Goal: Find contact information: Obtain details needed to contact an individual or organization

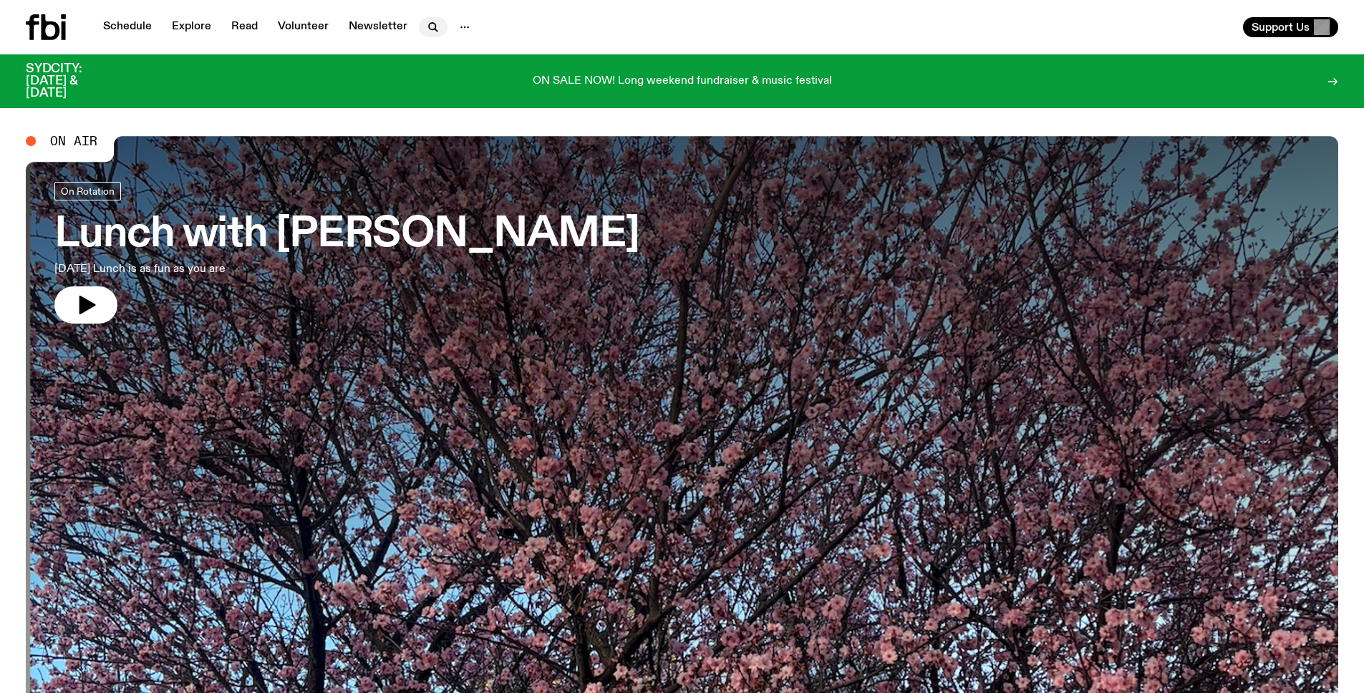
click at [430, 29] on icon "button" at bounding box center [432, 26] width 6 height 6
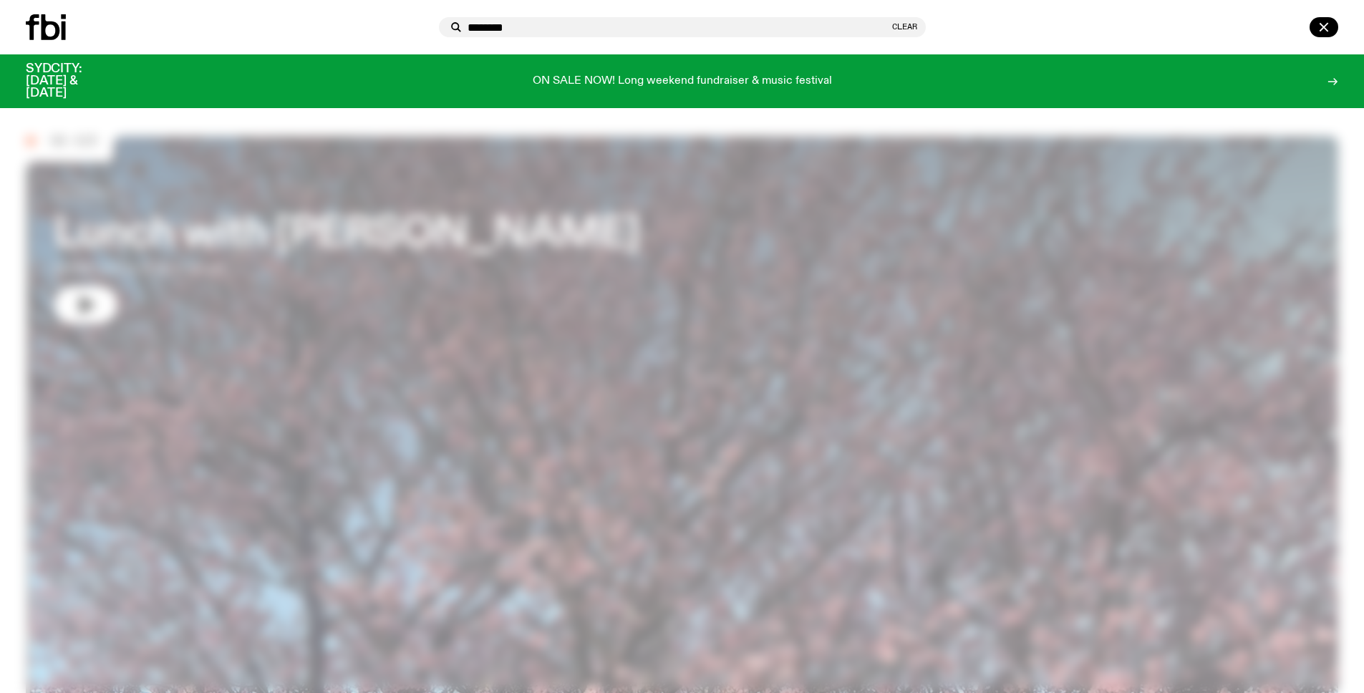
type input "********"
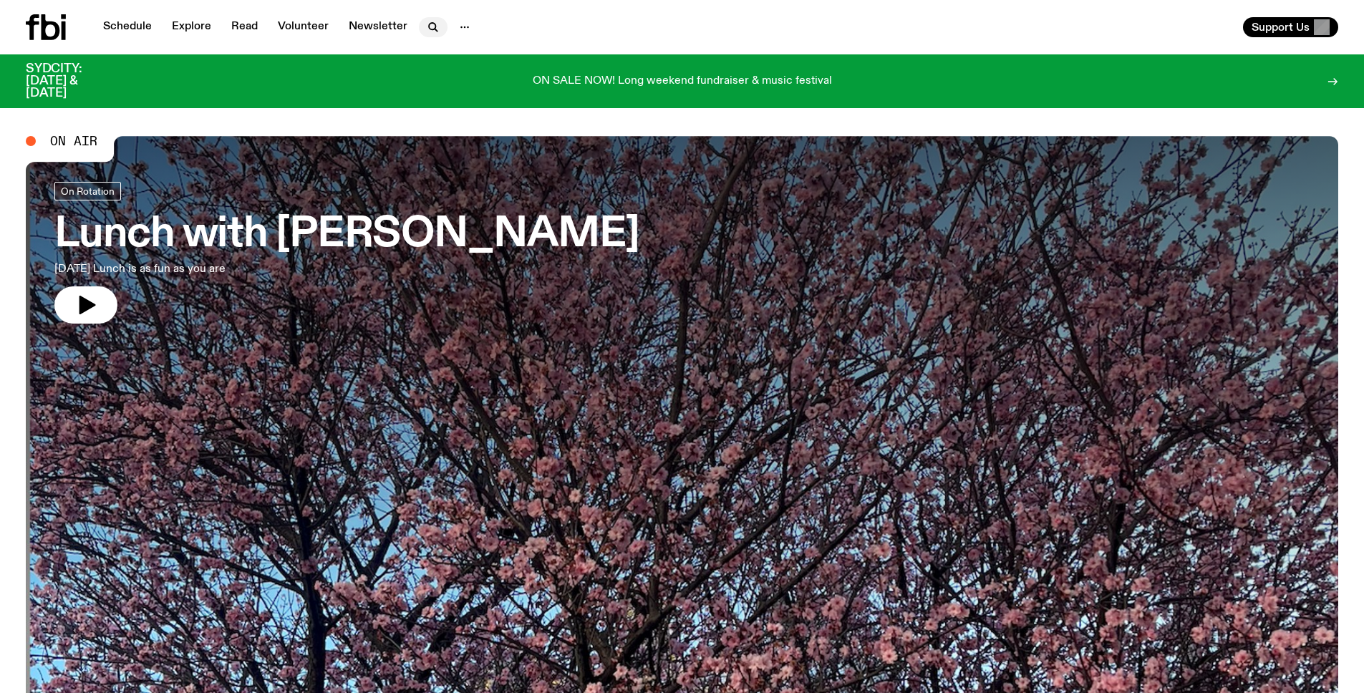
click at [431, 27] on icon "button" at bounding box center [432, 26] width 6 height 6
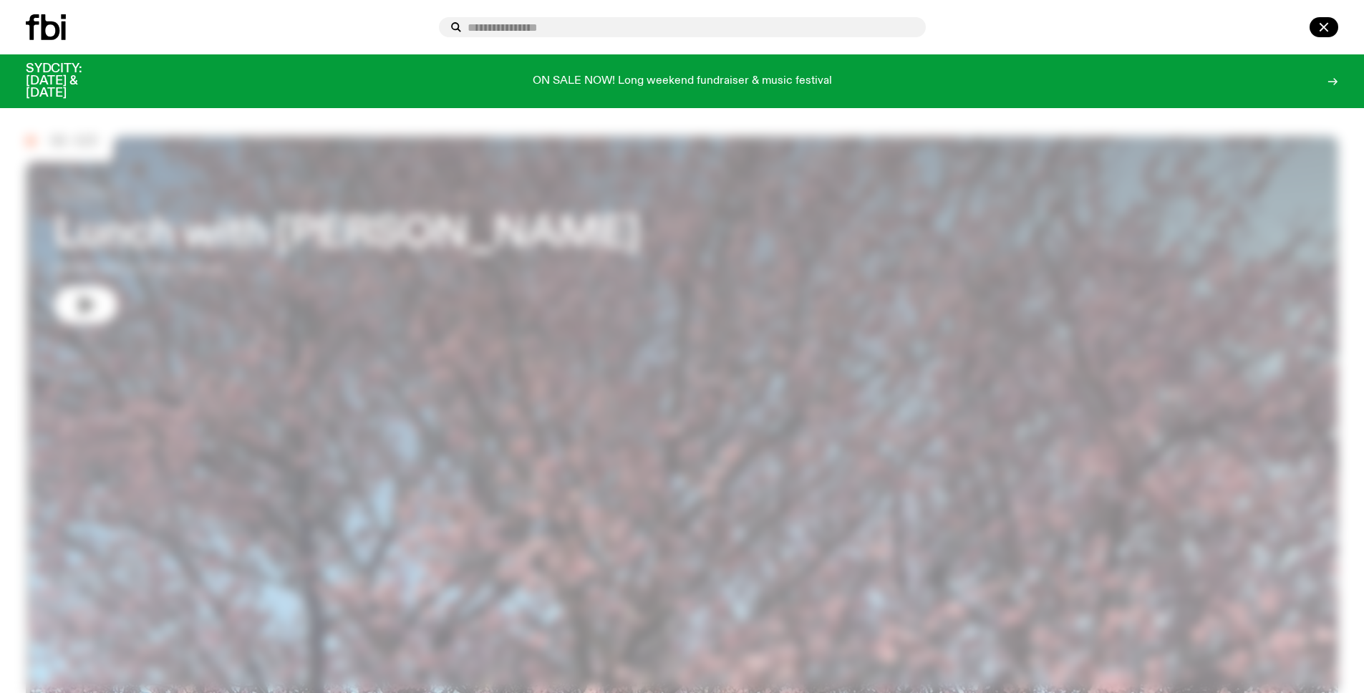
click at [480, 33] on input "text" at bounding box center [691, 27] width 447 height 12
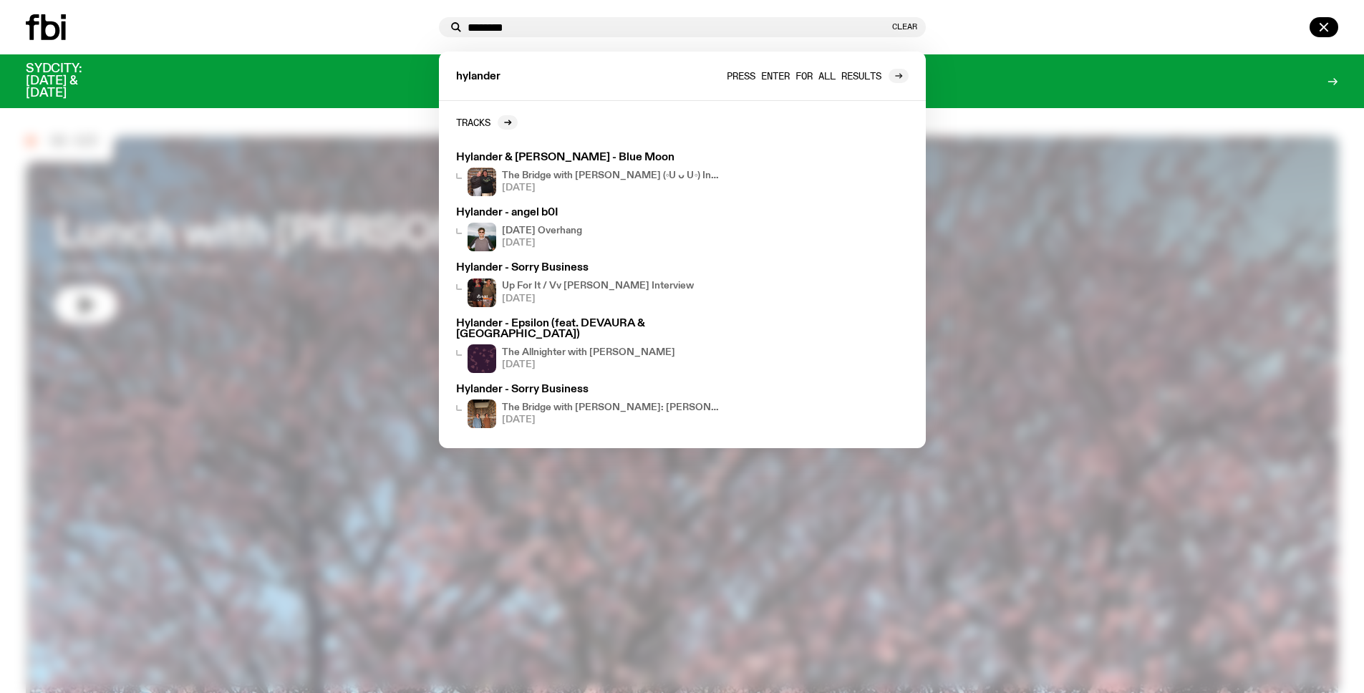
type input "********"
click at [905, 74] on div at bounding box center [899, 76] width 20 height 14
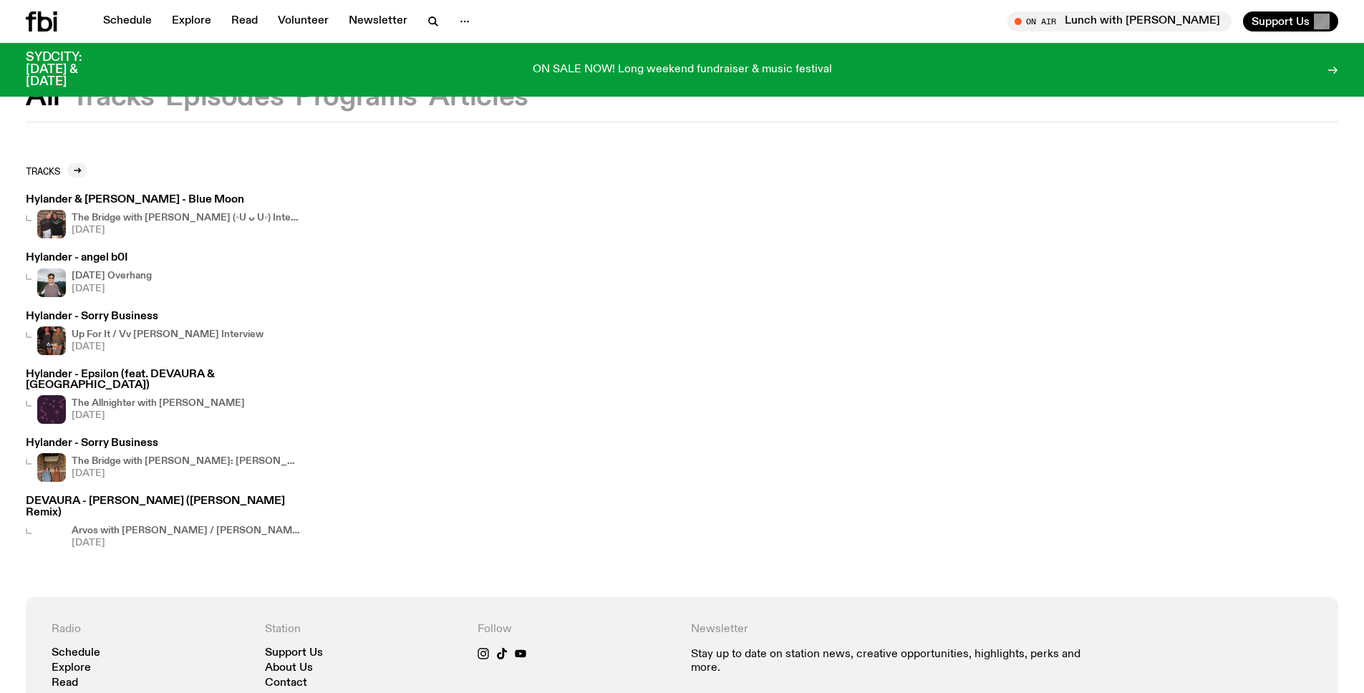
scroll to position [49, 0]
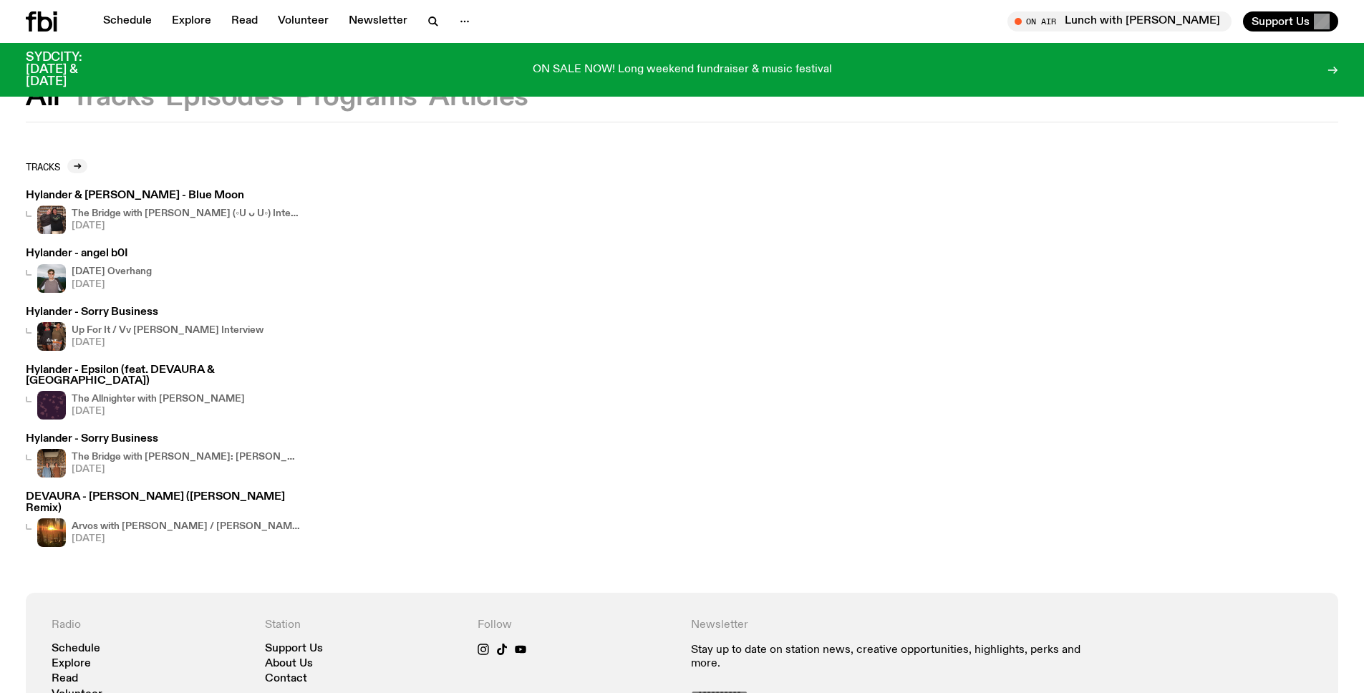
click at [205, 395] on h4 "The Allnighter with [PERSON_NAME]" at bounding box center [158, 399] width 173 height 9
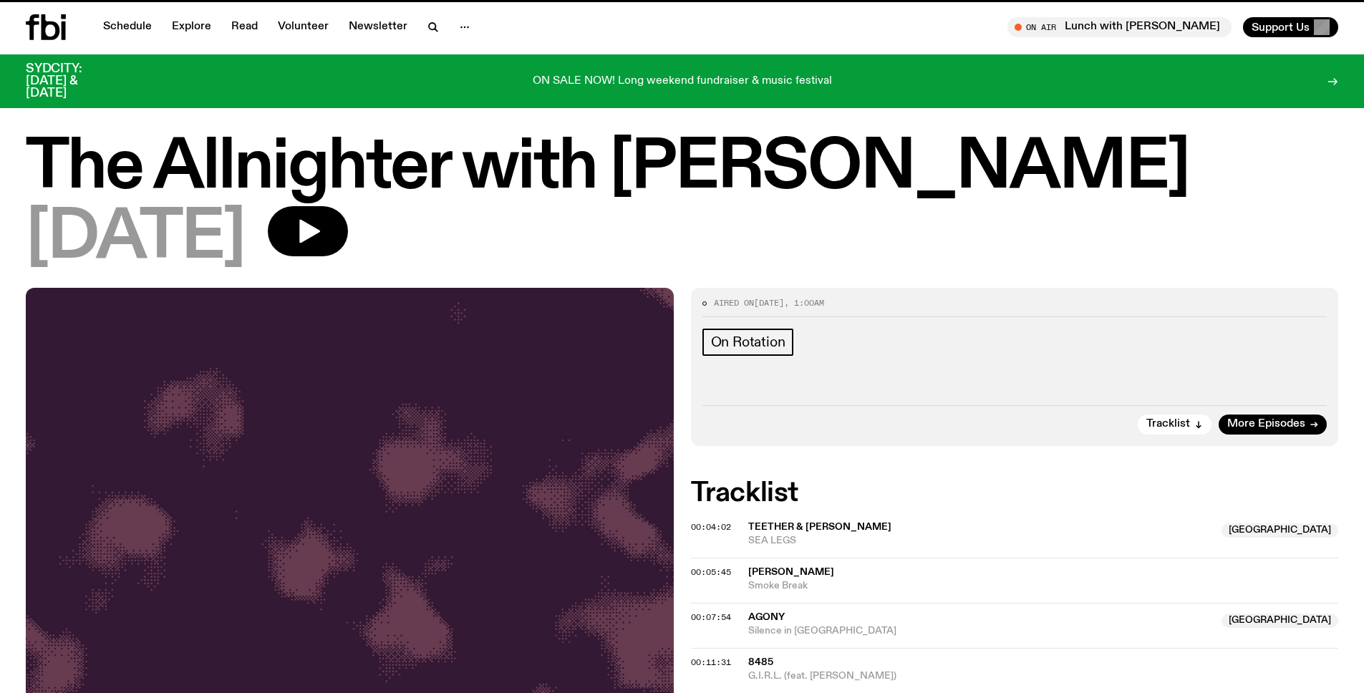
scroll to position [49, 0]
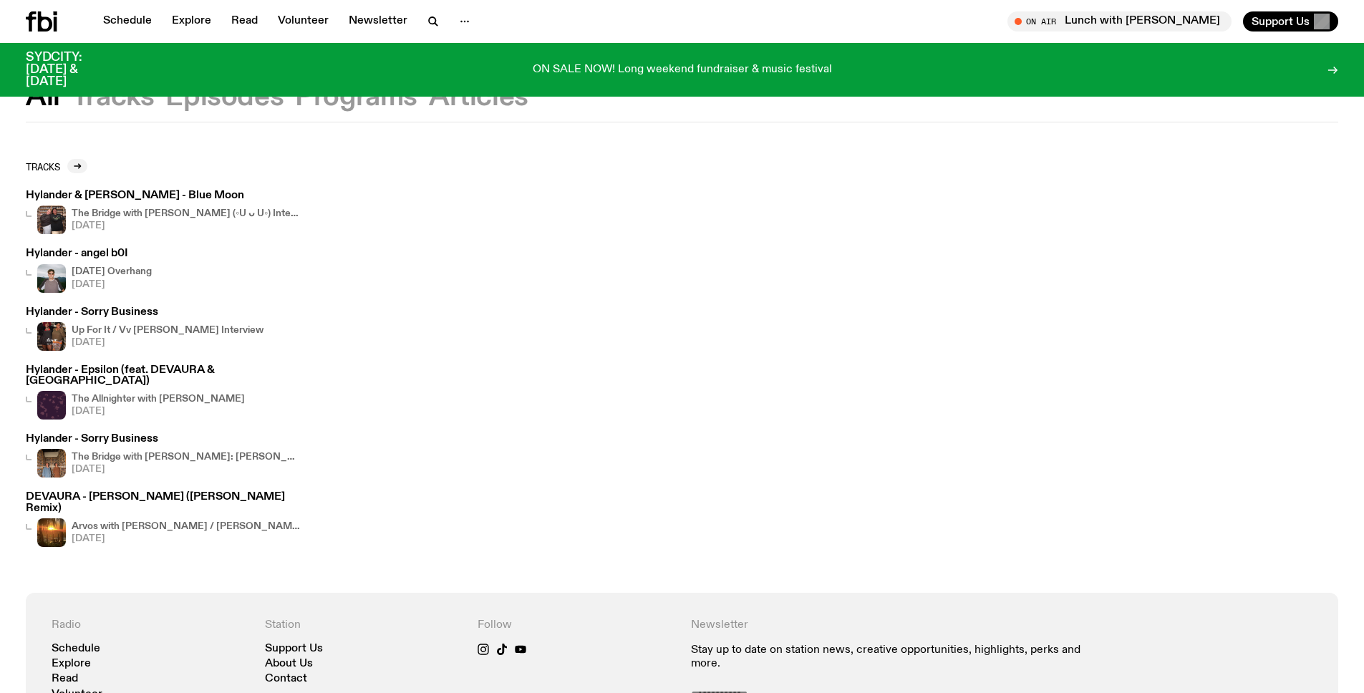
click at [117, 314] on h3 "Hylander - Sorry Business" at bounding box center [145, 312] width 238 height 11
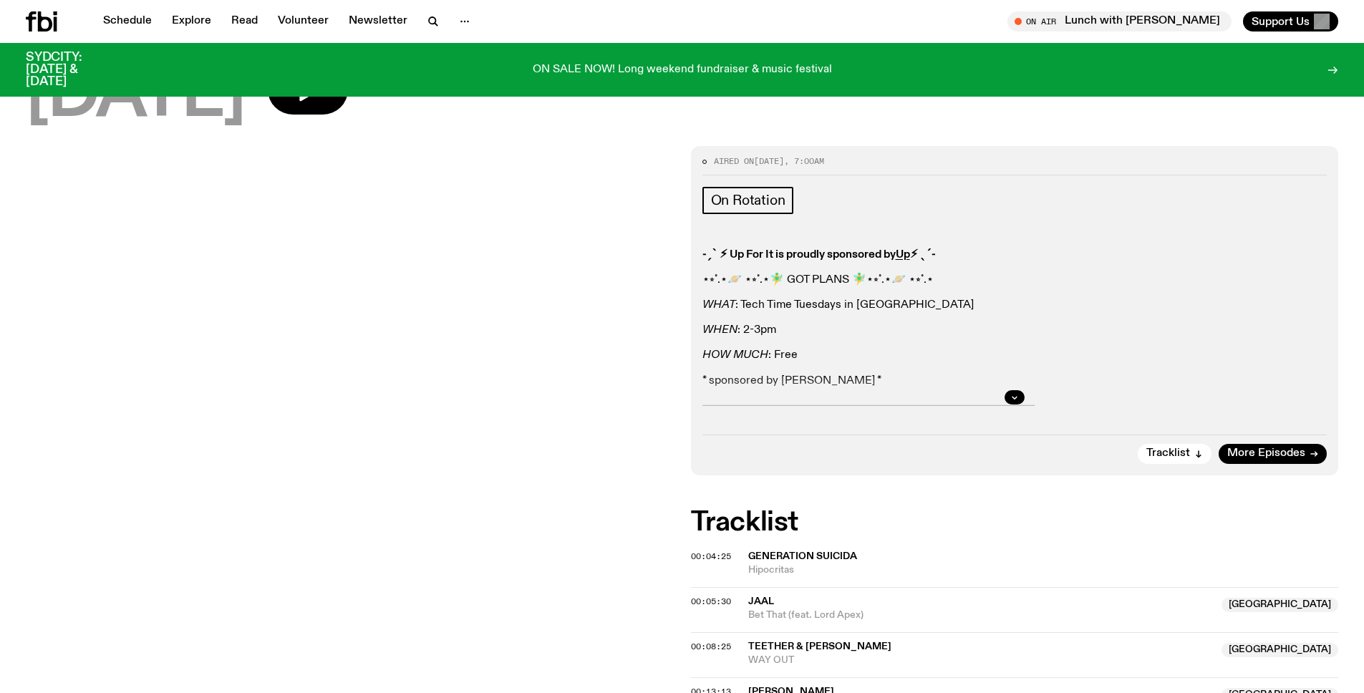
scroll to position [206, 0]
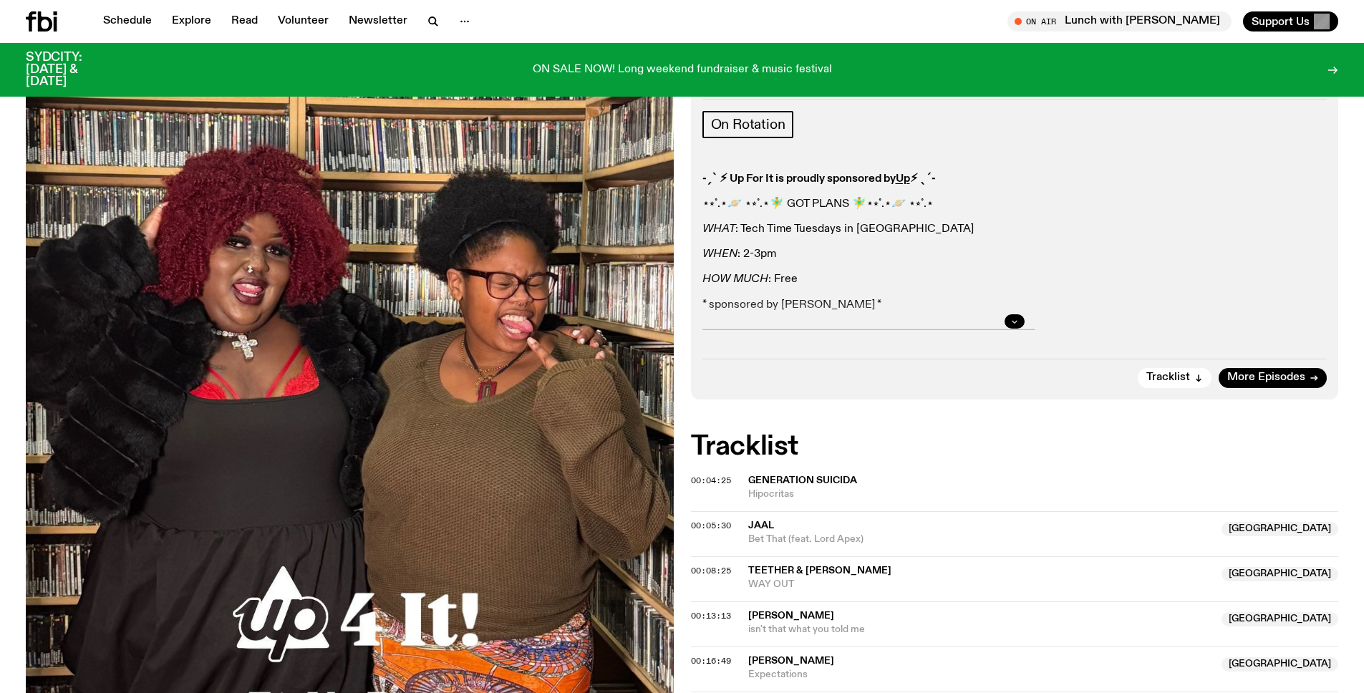
click at [1017, 322] on icon "button" at bounding box center [1015, 321] width 9 height 9
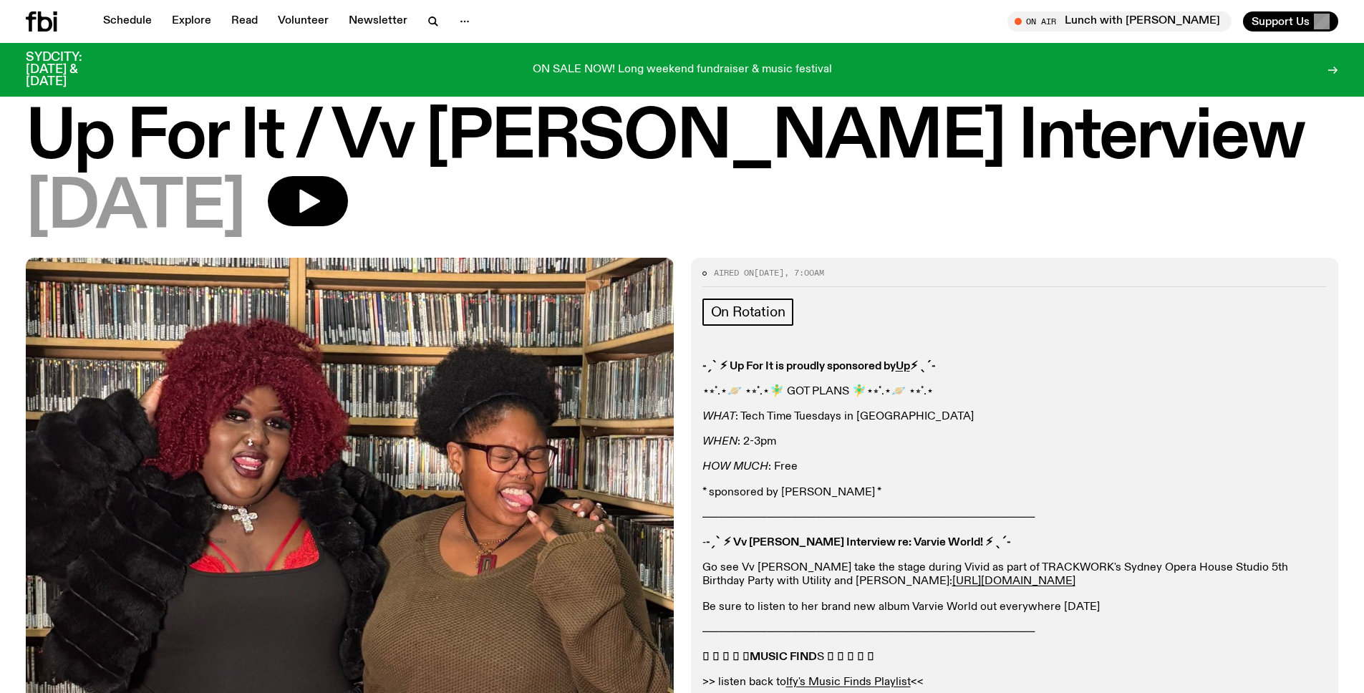
scroll to position [16, 0]
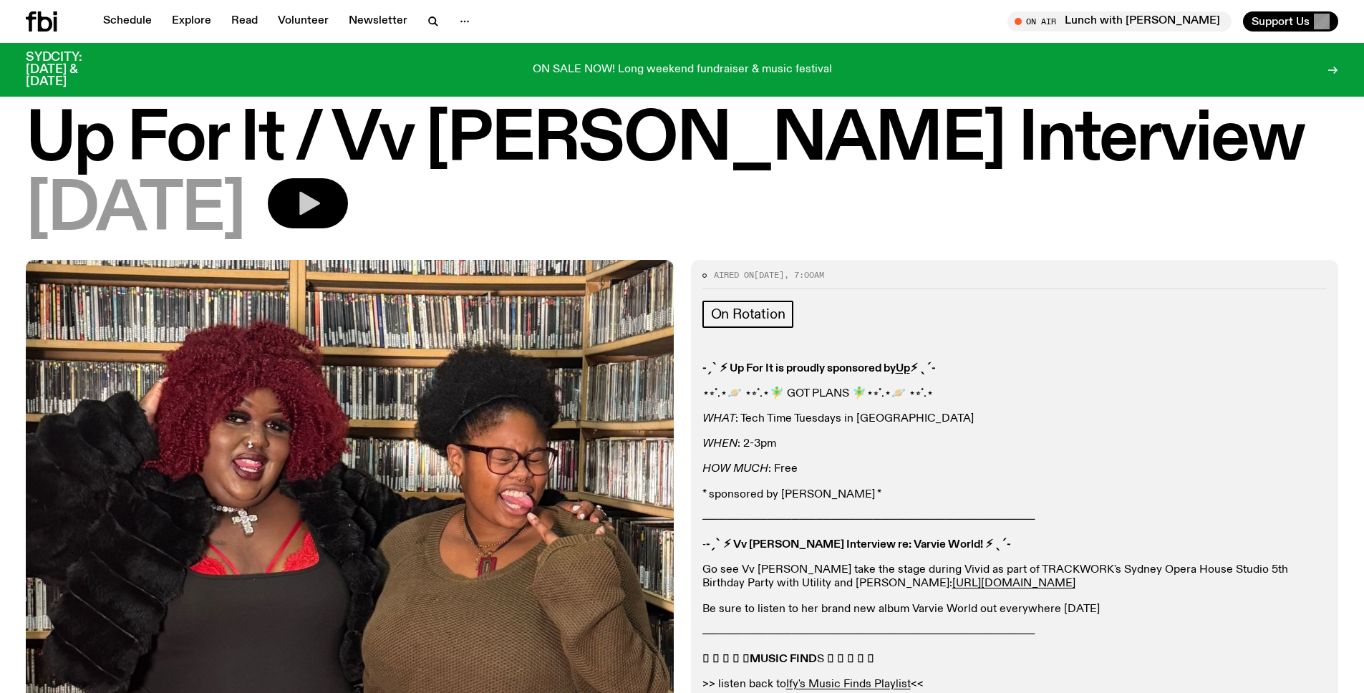
click at [322, 197] on icon "button" at bounding box center [308, 203] width 29 height 29
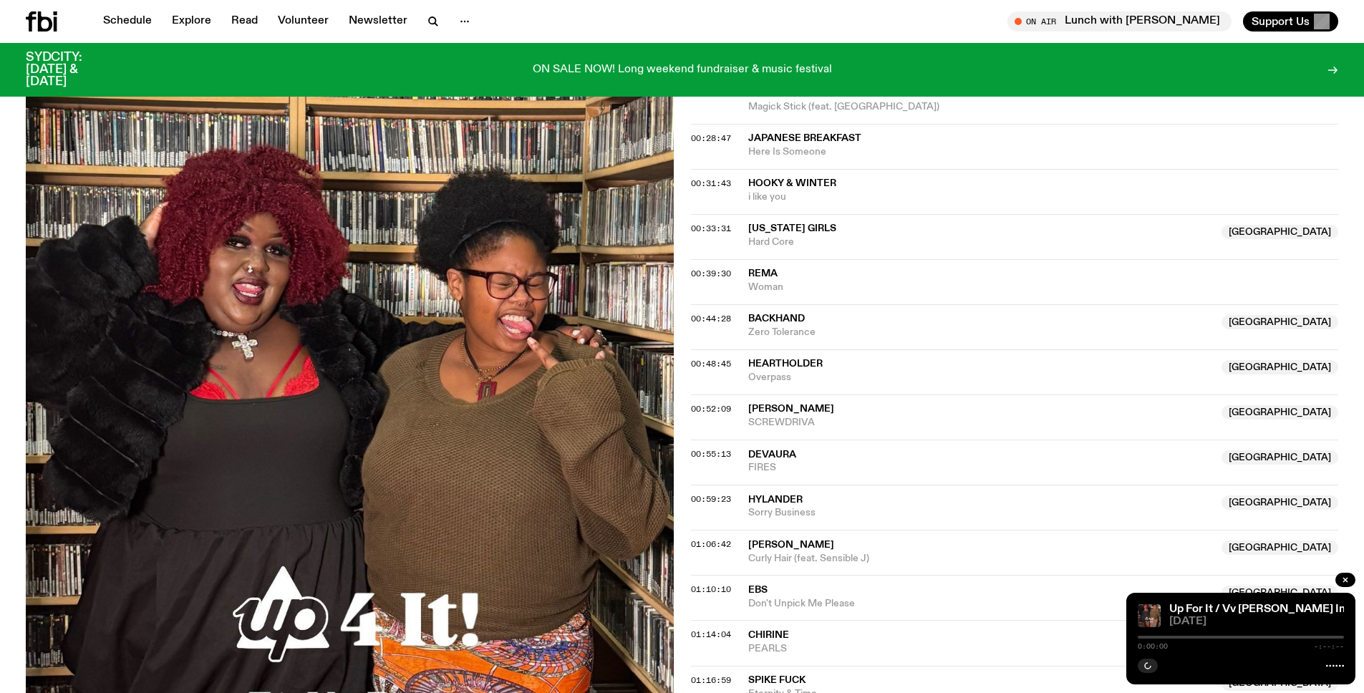
scroll to position [1122, 0]
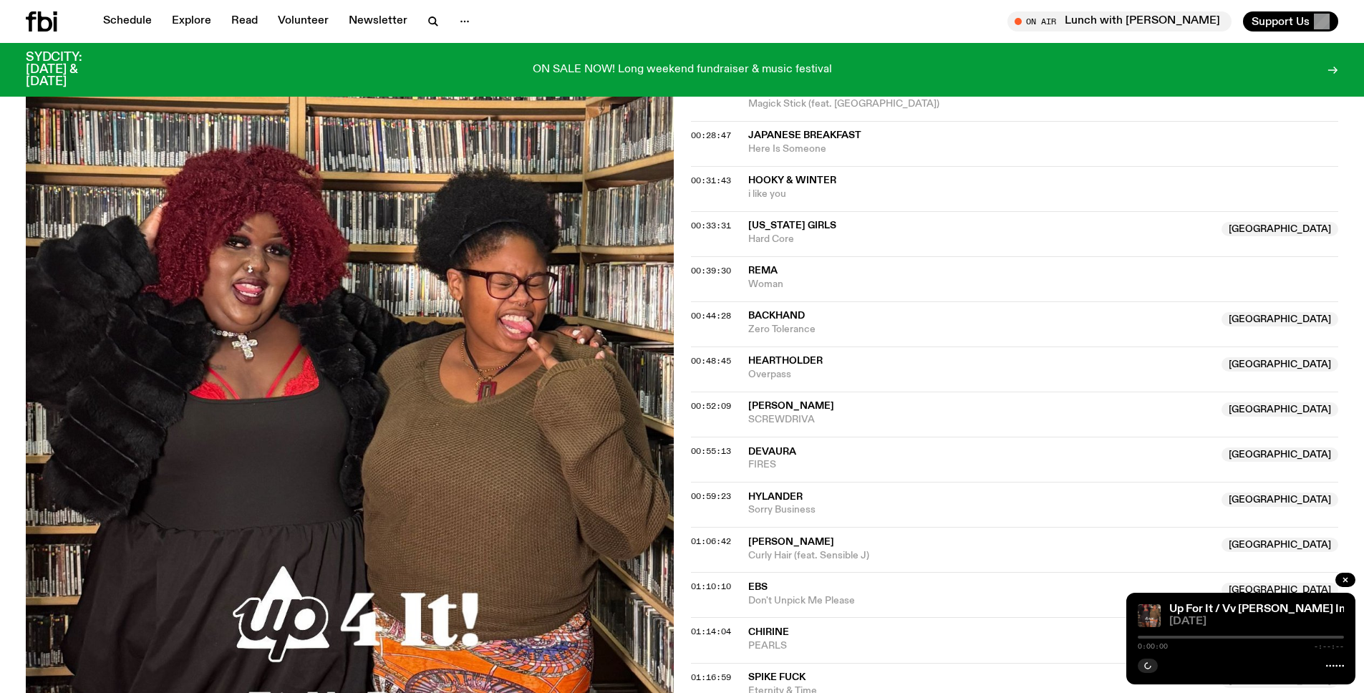
click at [1282, 636] on div at bounding box center [1241, 637] width 206 height 3
click at [1268, 637] on div at bounding box center [1179, 637] width 206 height 3
click at [1236, 637] on div at bounding box center [1164, 637] width 206 height 3
click at [1195, 637] on div at bounding box center [1132, 637] width 206 height 3
click at [1200, 636] on div at bounding box center [1241, 637] width 206 height 3
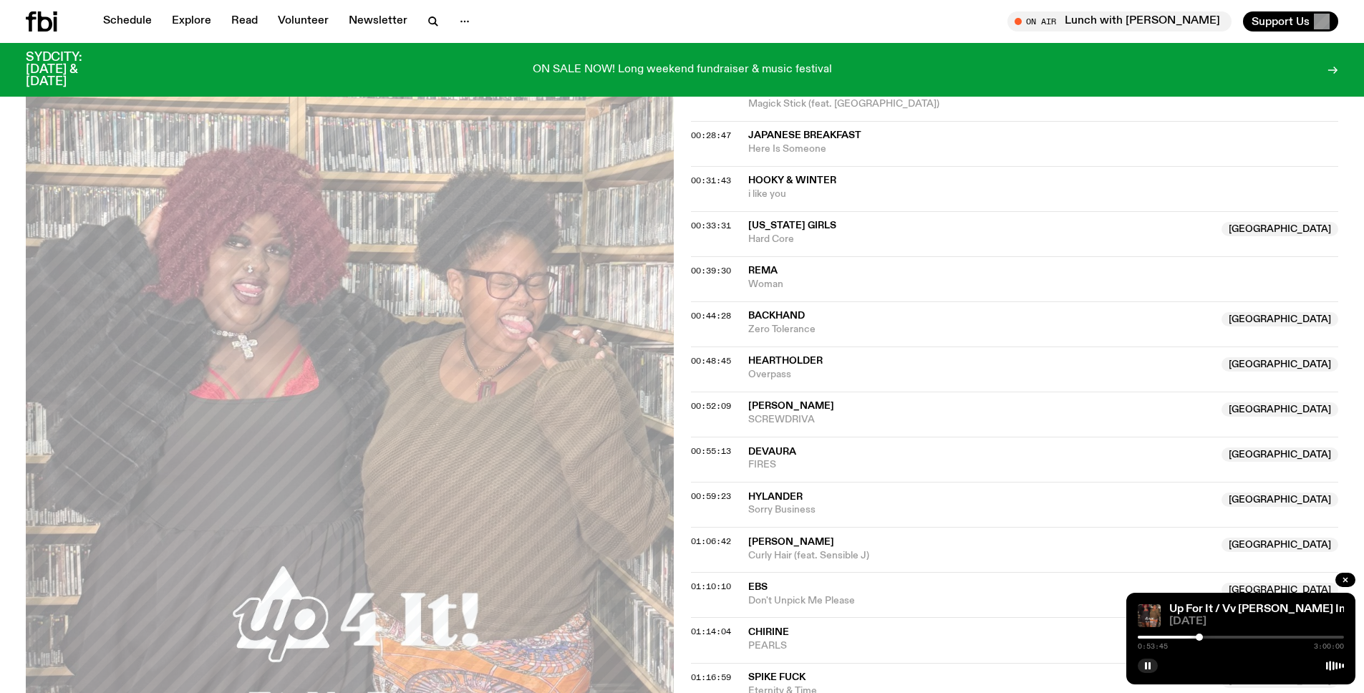
click at [1204, 636] on div at bounding box center [1241, 637] width 206 height 3
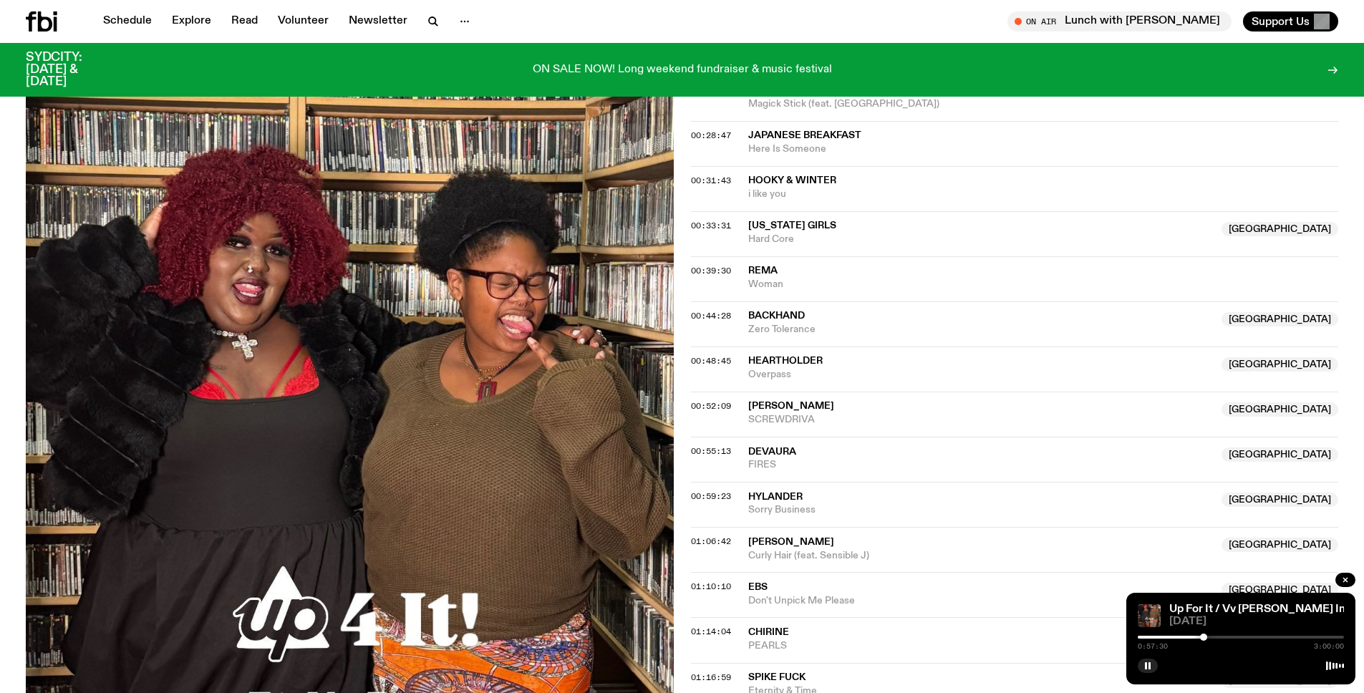
click at [1211, 636] on div at bounding box center [1241, 637] width 206 height 3
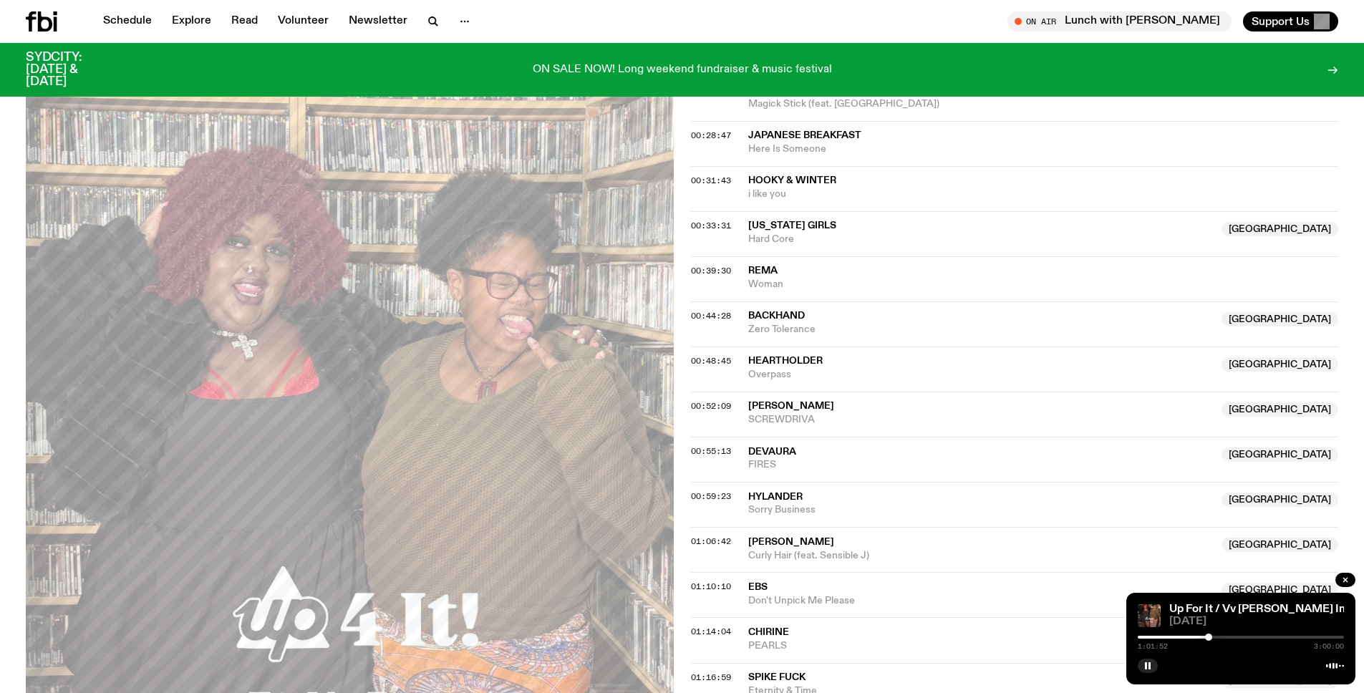
click at [1209, 635] on div at bounding box center [1208, 637] width 7 height 7
click at [1206, 635] on div at bounding box center [1206, 637] width 7 height 7
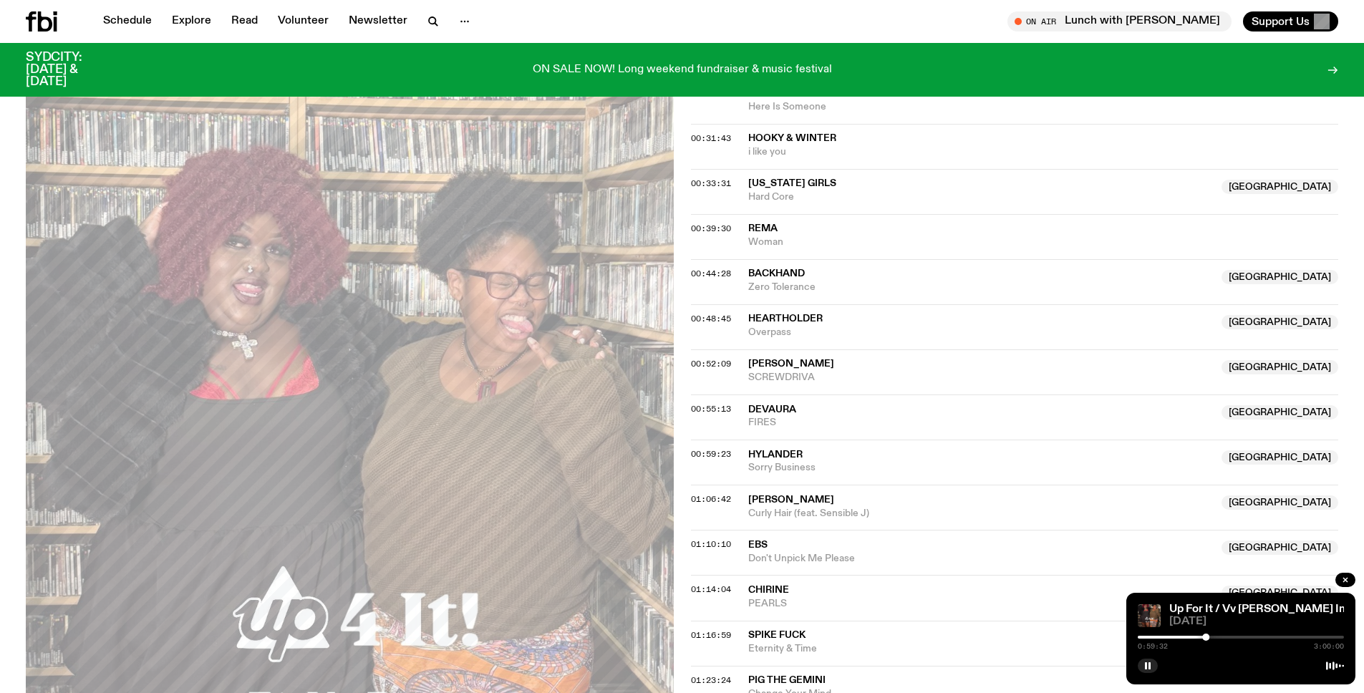
scroll to position [1132, 0]
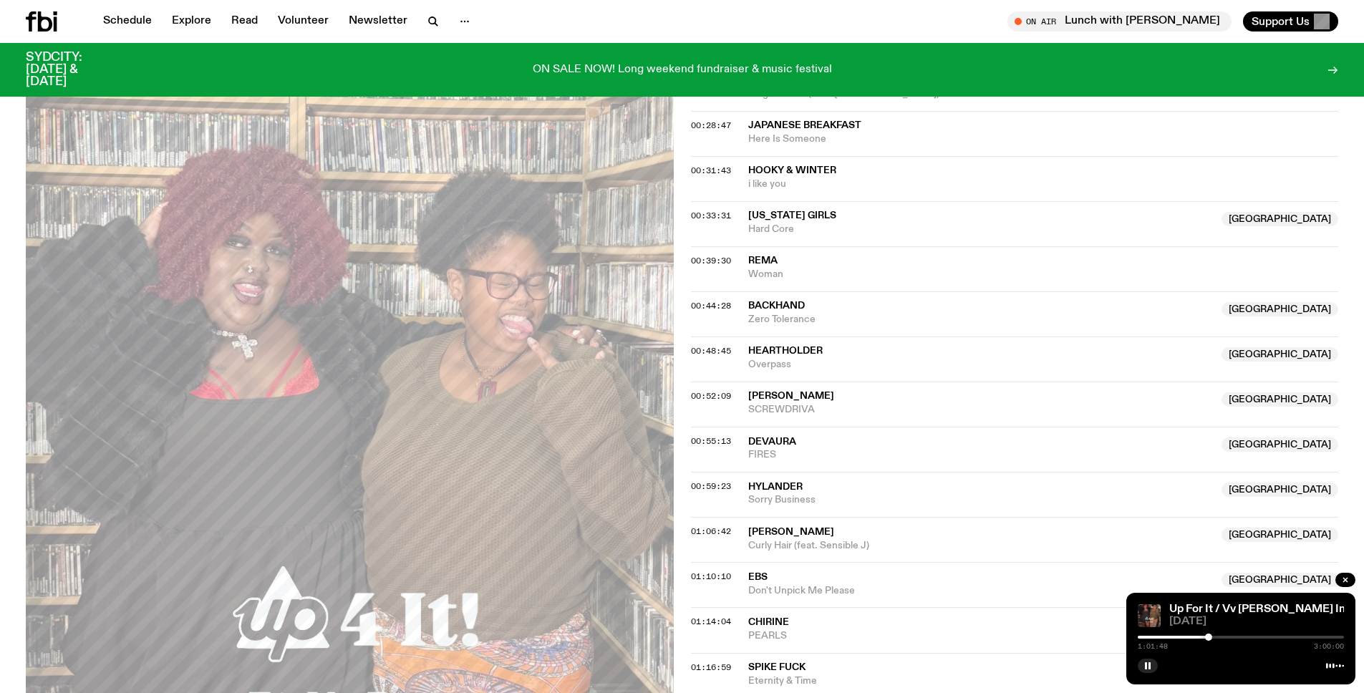
click at [50, 24] on icon at bounding box center [45, 21] width 14 height 20
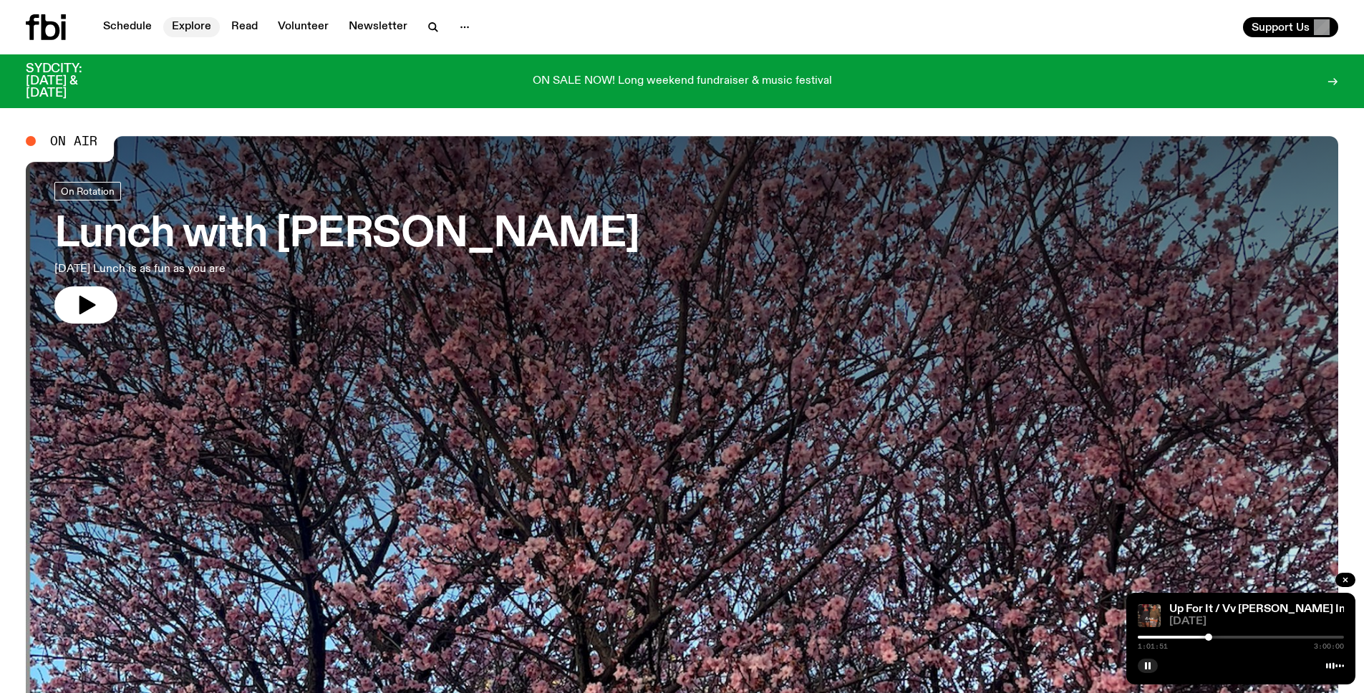
click at [186, 29] on link "Explore" at bounding box center [191, 27] width 57 height 20
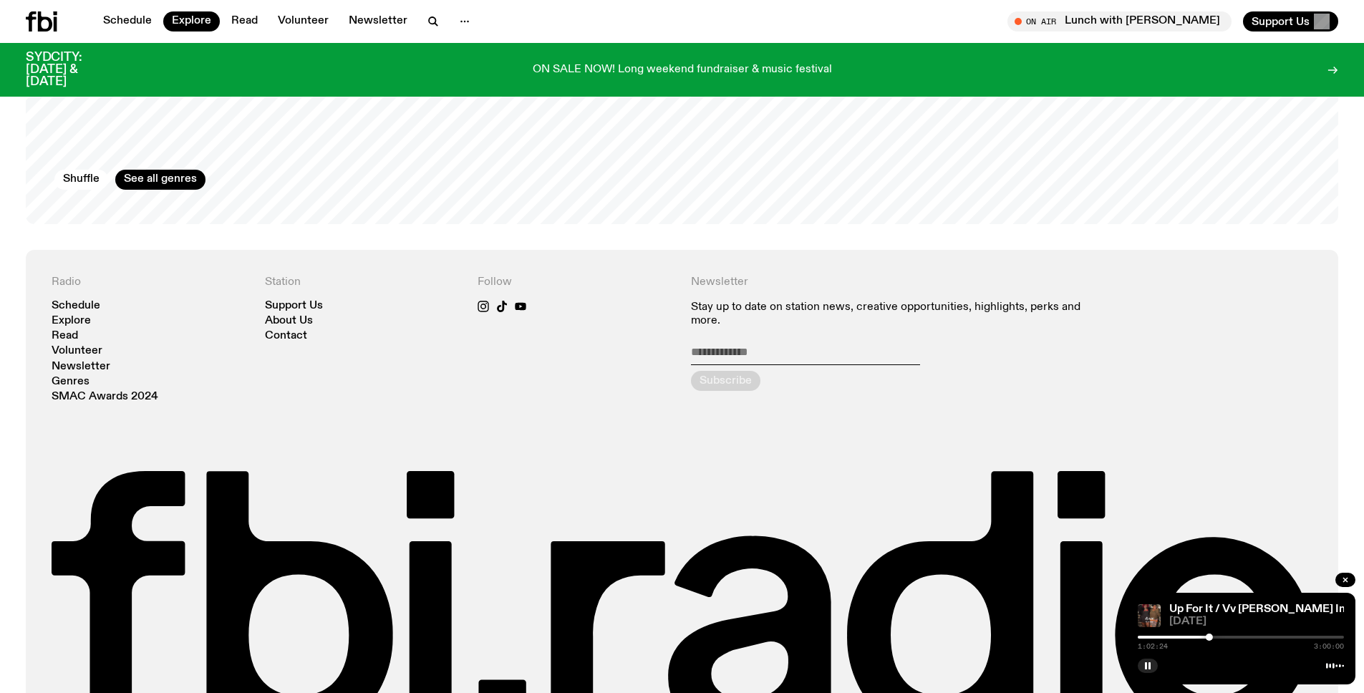
scroll to position [2768, 0]
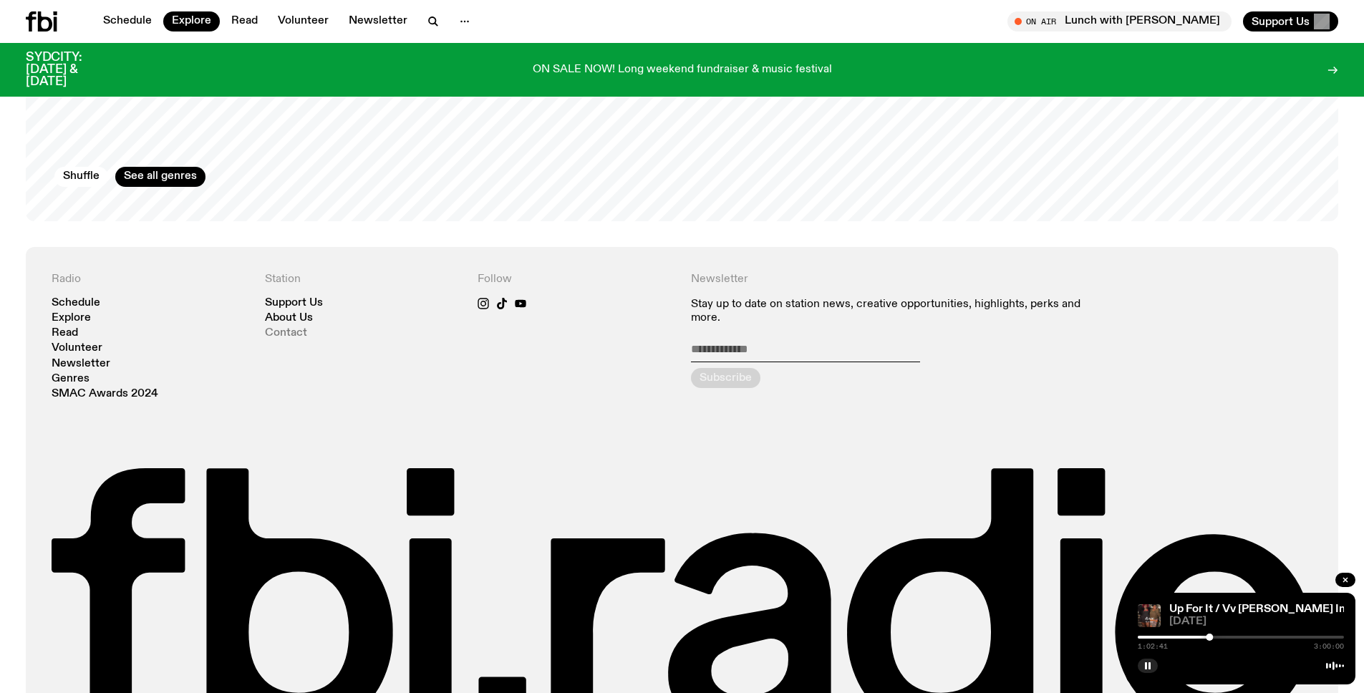
click at [289, 328] on link "Contact" at bounding box center [286, 333] width 42 height 11
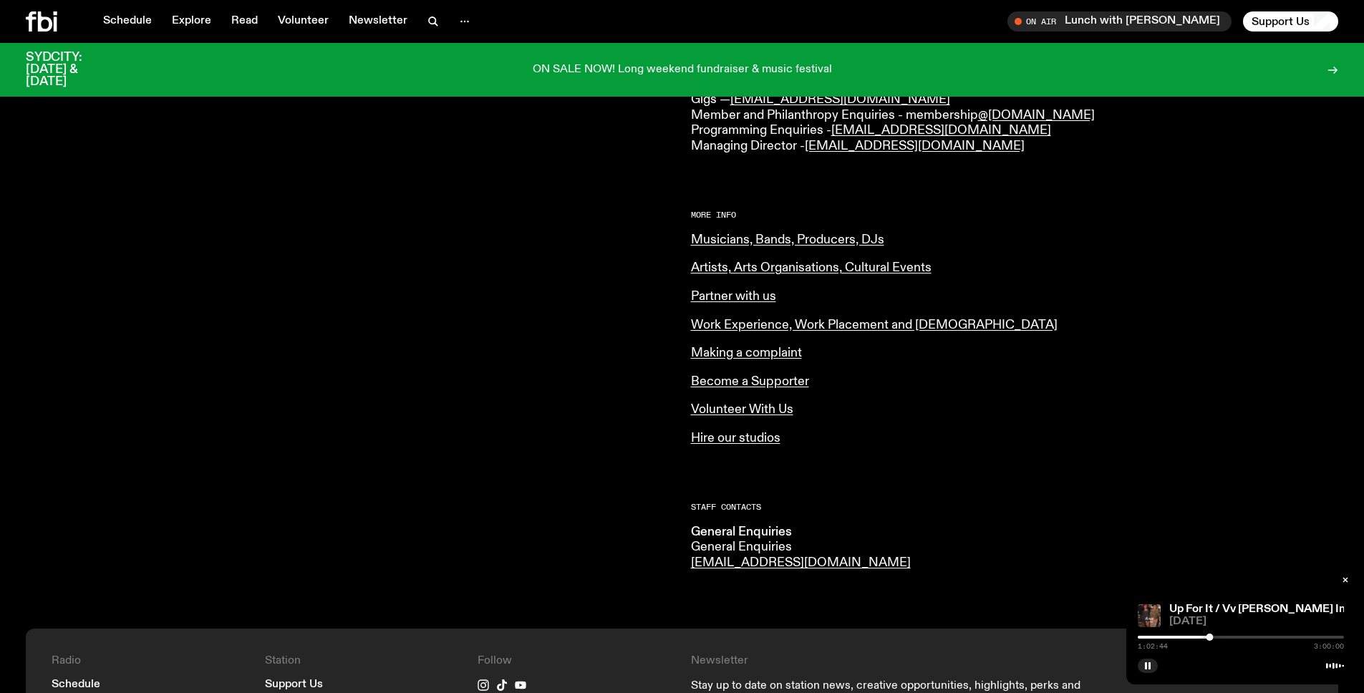
scroll to position [471, 0]
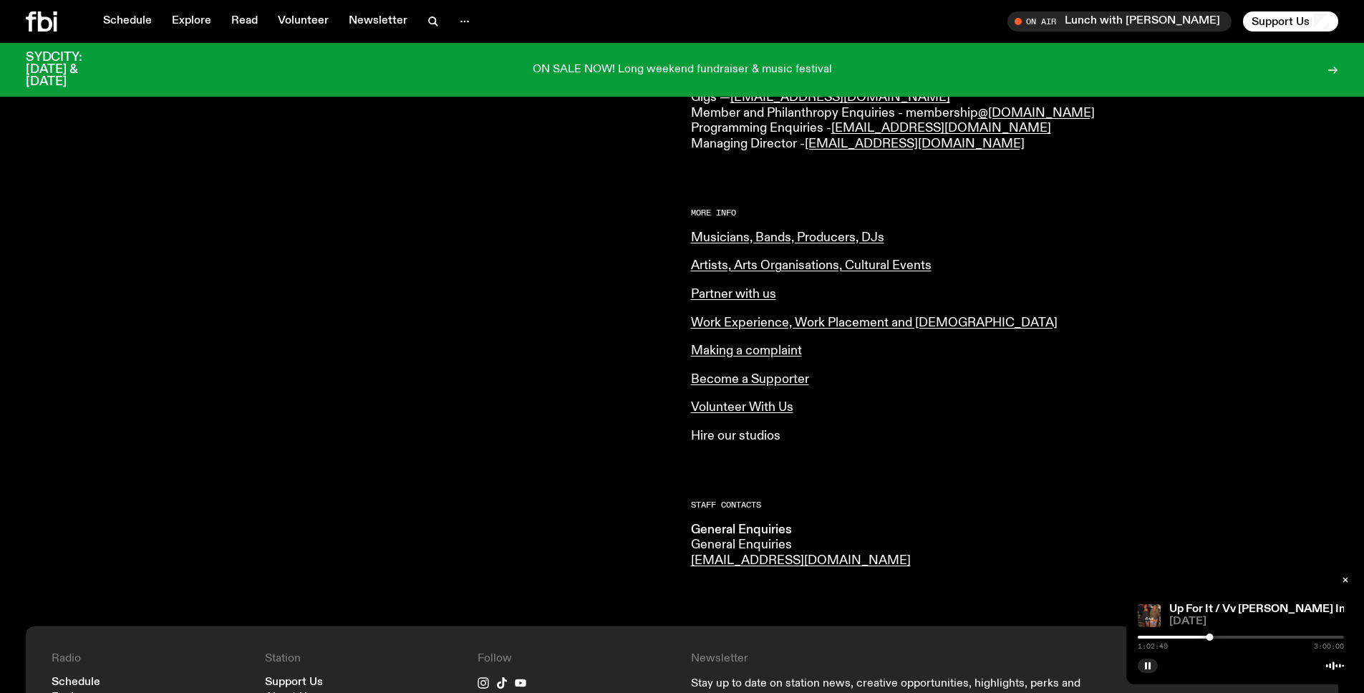
click at [743, 438] on link "Hire our studios" at bounding box center [736, 436] width 90 height 13
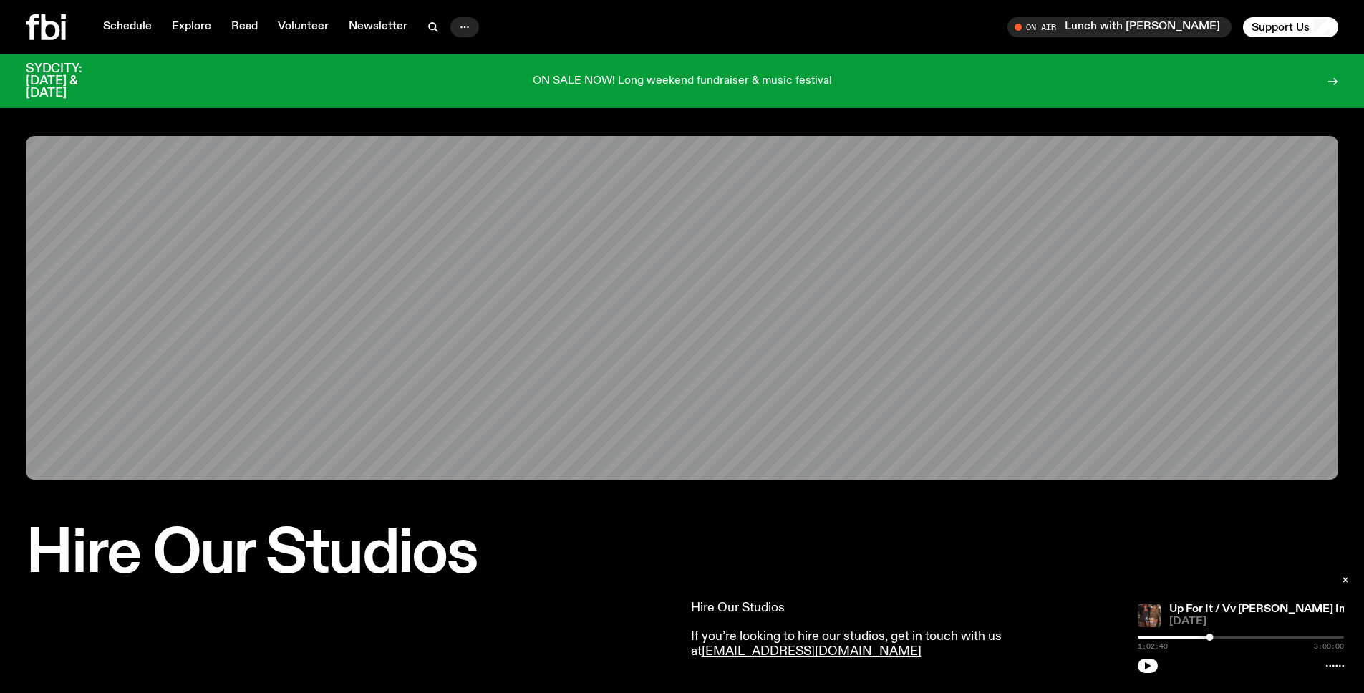
click at [463, 27] on icon "button" at bounding box center [464, 27] width 17 height 17
click at [476, 76] on link "Contact" at bounding box center [465, 82] width 72 height 20
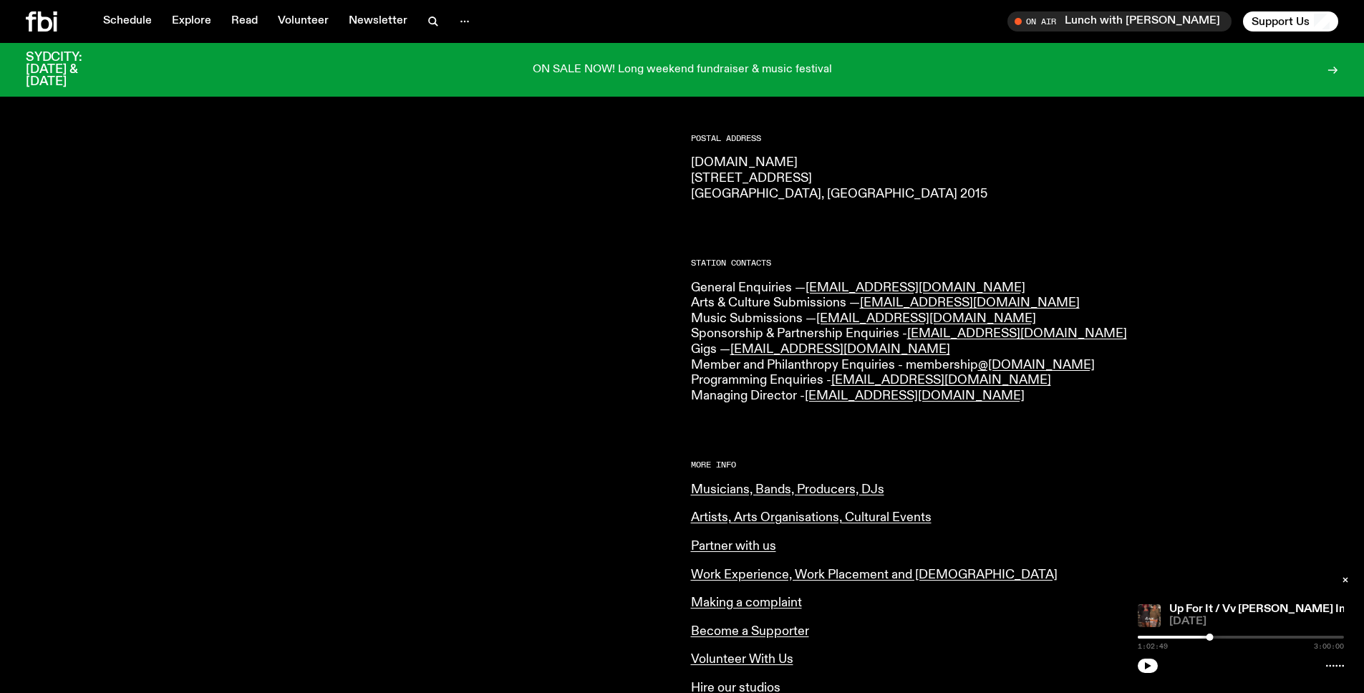
scroll to position [243, 0]
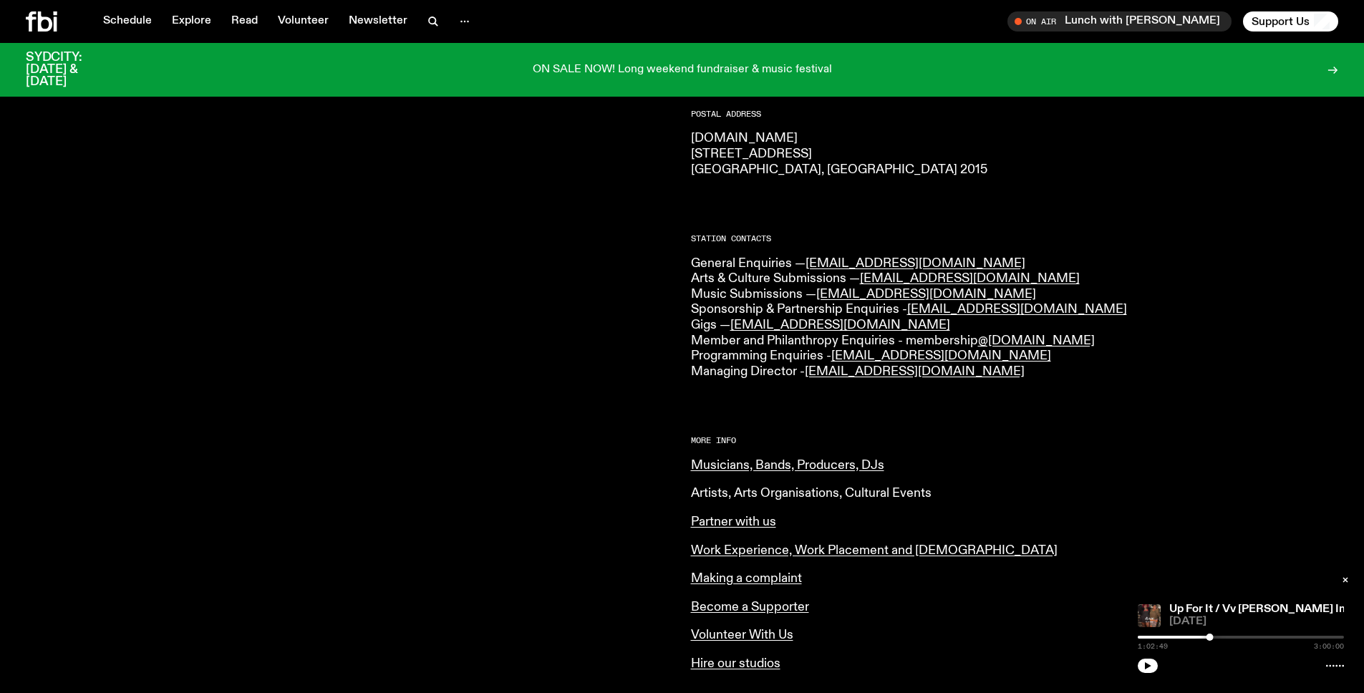
click at [774, 496] on link "Artists, Arts Organisations, Cultural Events" at bounding box center [811, 493] width 241 height 13
click at [783, 324] on link "[EMAIL_ADDRESS][DOMAIN_NAME]" at bounding box center [841, 325] width 220 height 13
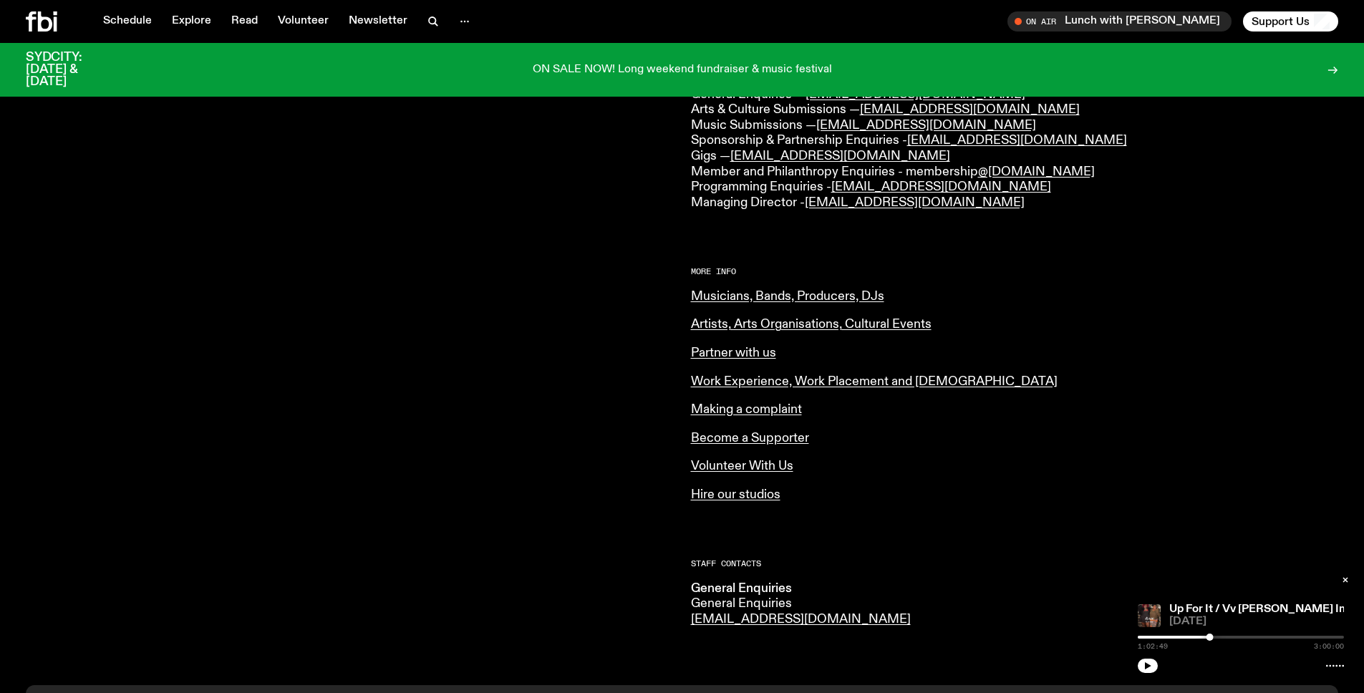
scroll to position [548, 0]
